Goal: Task Accomplishment & Management: Complete application form

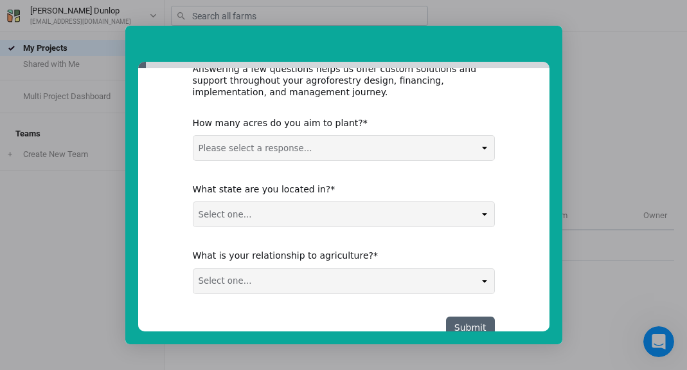
scroll to position [283, 0]
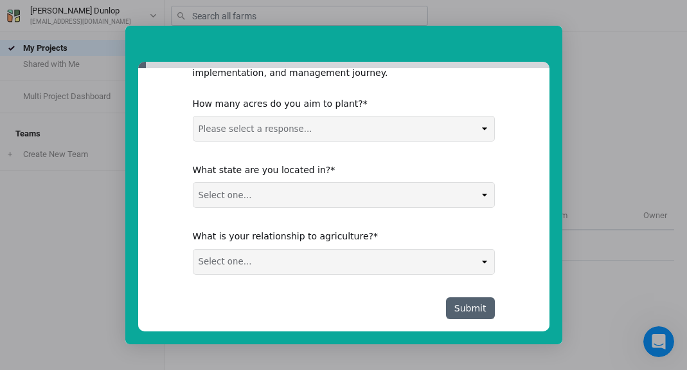
click at [577, 148] on div "Intercom messenger" at bounding box center [343, 185] width 687 height 370
click at [308, 249] on select "Select one... Agribusiness / Co-op Farmer / Landowner Agri-Food Supply Chain Fo…" at bounding box center [343, 261] width 301 height 24
select select "Farmer / Landowner"
click at [270, 183] on select "Select one... Non-US AL AK AZ AR CA CO CT DE FL [GEOGRAPHIC_DATA] HI ID IL IN I…" at bounding box center [343, 195] width 301 height 24
select select "Non-US"
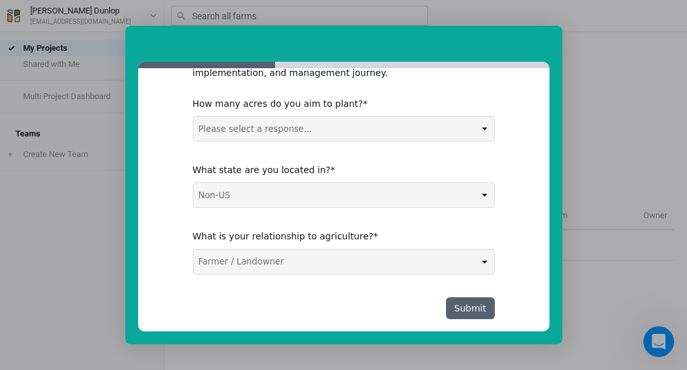
click at [284, 116] on select "Please select a response... 0-5 acres 5-50 acres 50-100 acres 100+ acres" at bounding box center [343, 128] width 301 height 24
select select "0-5 acres"
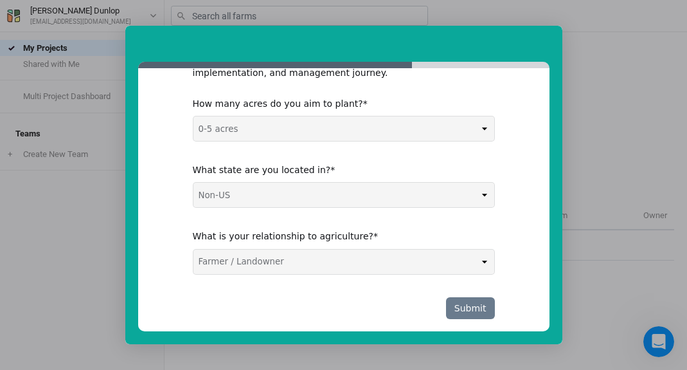
click at [474, 297] on button "Submit" at bounding box center [470, 308] width 49 height 22
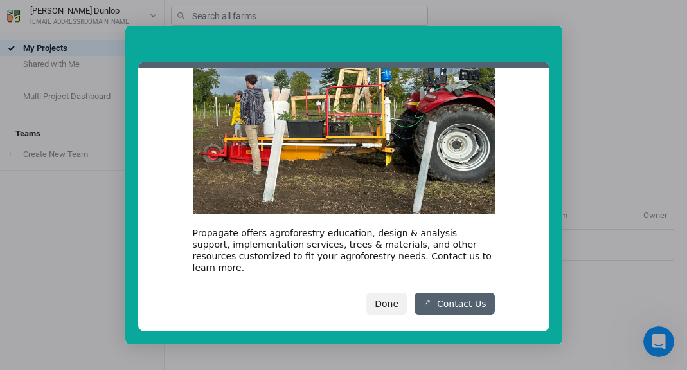
scroll to position [127, 0]
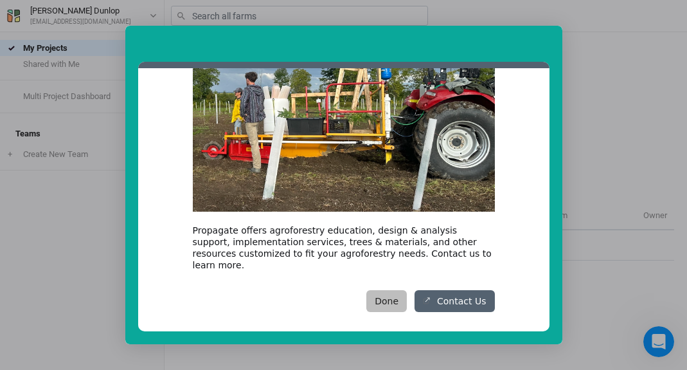
click at [383, 290] on button "Done" at bounding box center [386, 301] width 40 height 22
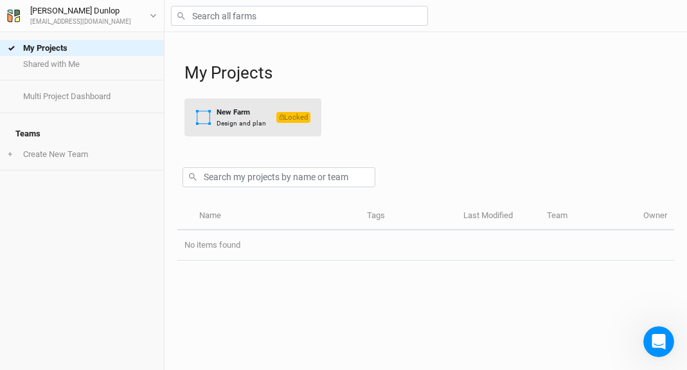
click at [237, 114] on div "New Farm" at bounding box center [241, 112] width 49 height 11
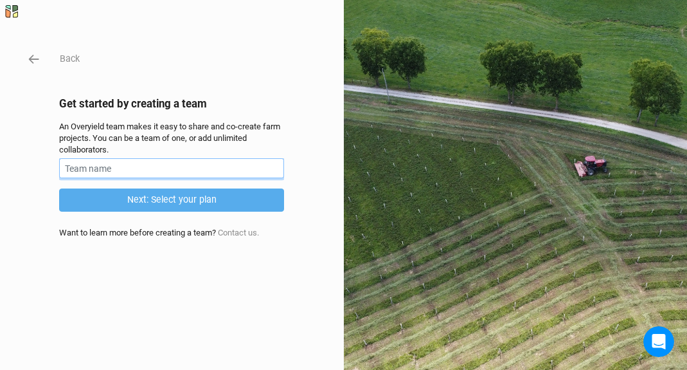
click at [82, 166] on input "text" at bounding box center [171, 168] width 225 height 20
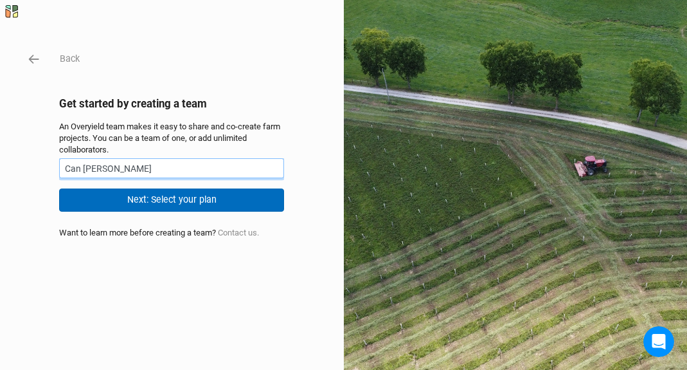
type input "Can [PERSON_NAME]"
click at [152, 195] on button "Next: Select your plan" at bounding box center [171, 199] width 225 height 22
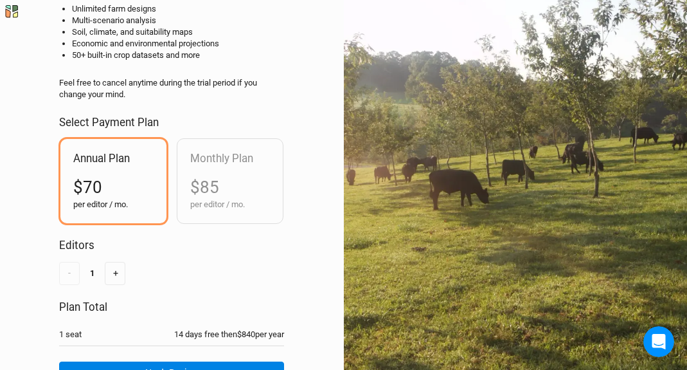
scroll to position [184, 0]
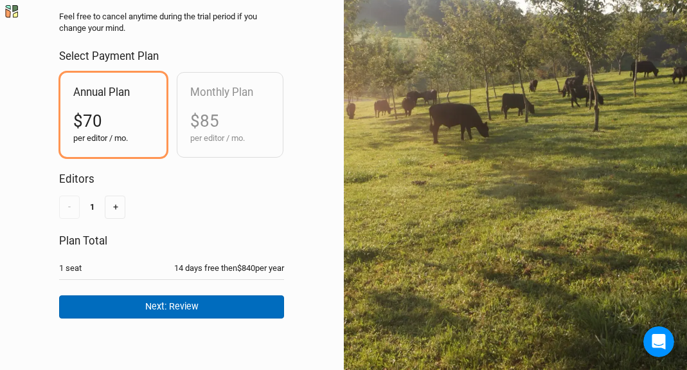
click at [176, 312] on button "Next: Review" at bounding box center [171, 306] width 225 height 22
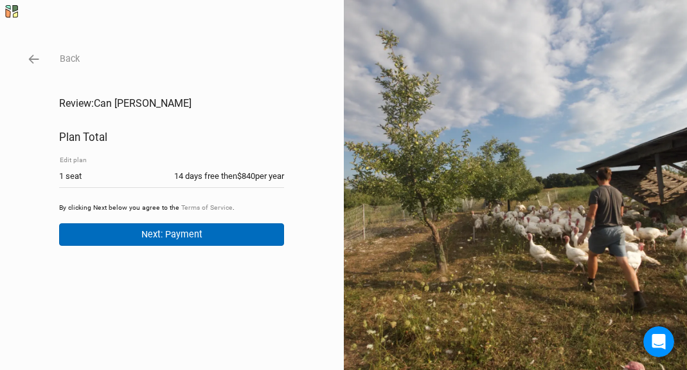
click at [195, 239] on button "Next: Payment" at bounding box center [171, 234] width 225 height 22
